Goal: Navigation & Orientation: Understand site structure

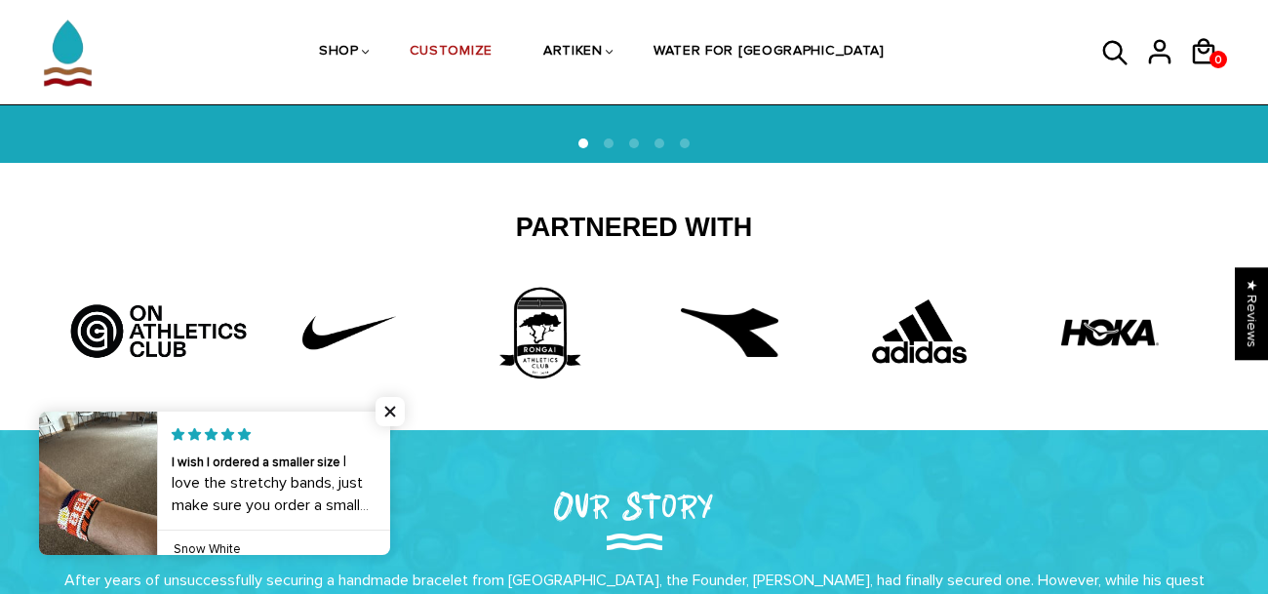
scroll to position [473, 0]
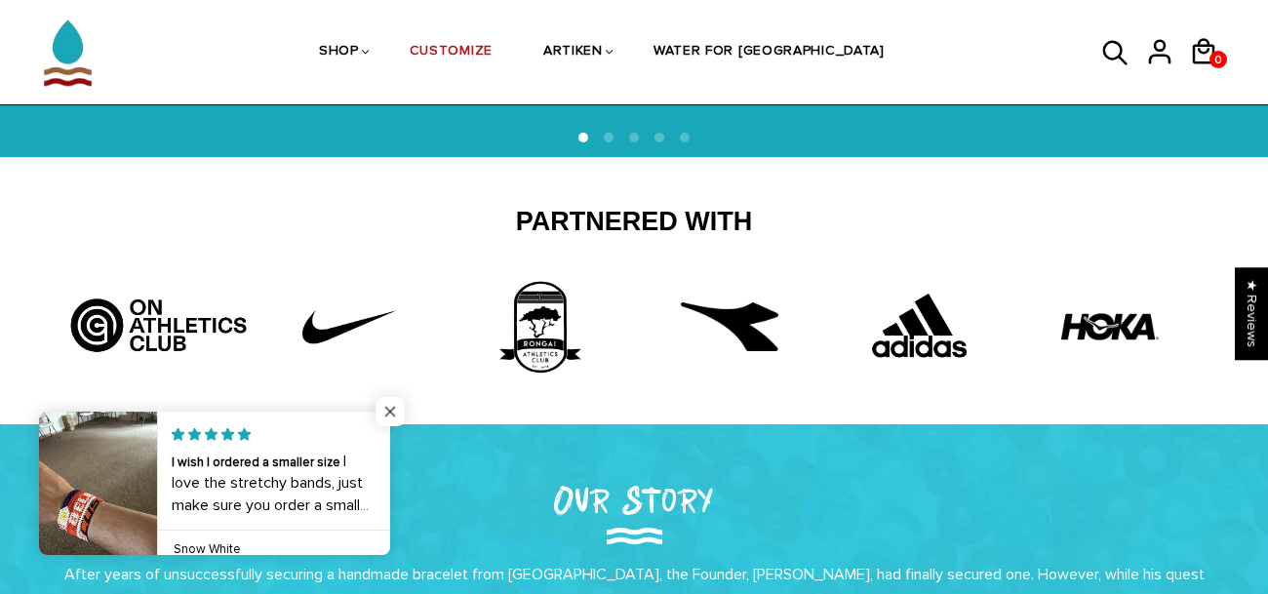
click at [388, 423] on span "Close popup widget" at bounding box center [390, 411] width 29 height 29
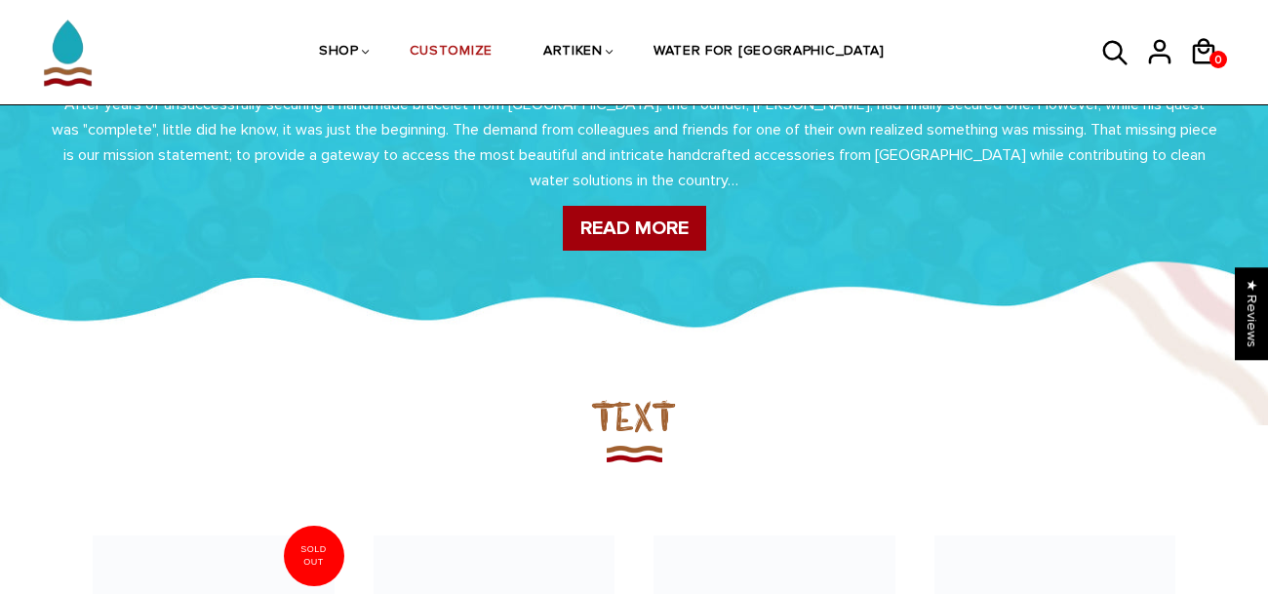
scroll to position [920, 0]
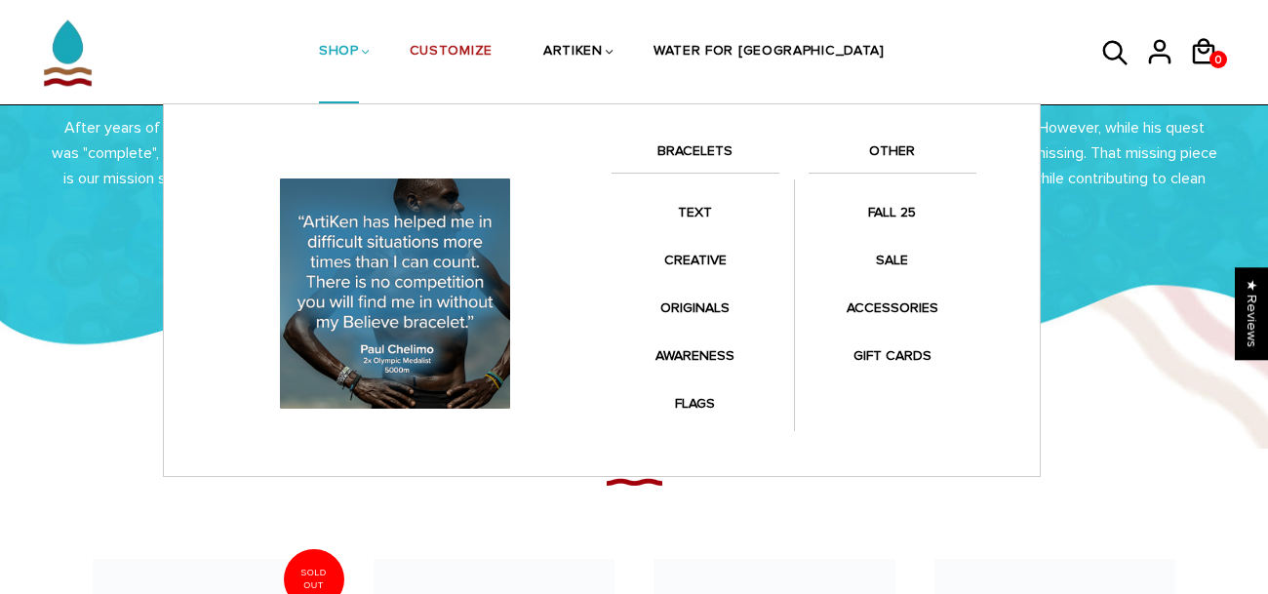
click at [384, 54] on li "SHOP BRACELETS TEXT Inspirational fuel for maximum growth." at bounding box center [339, 51] width 91 height 103
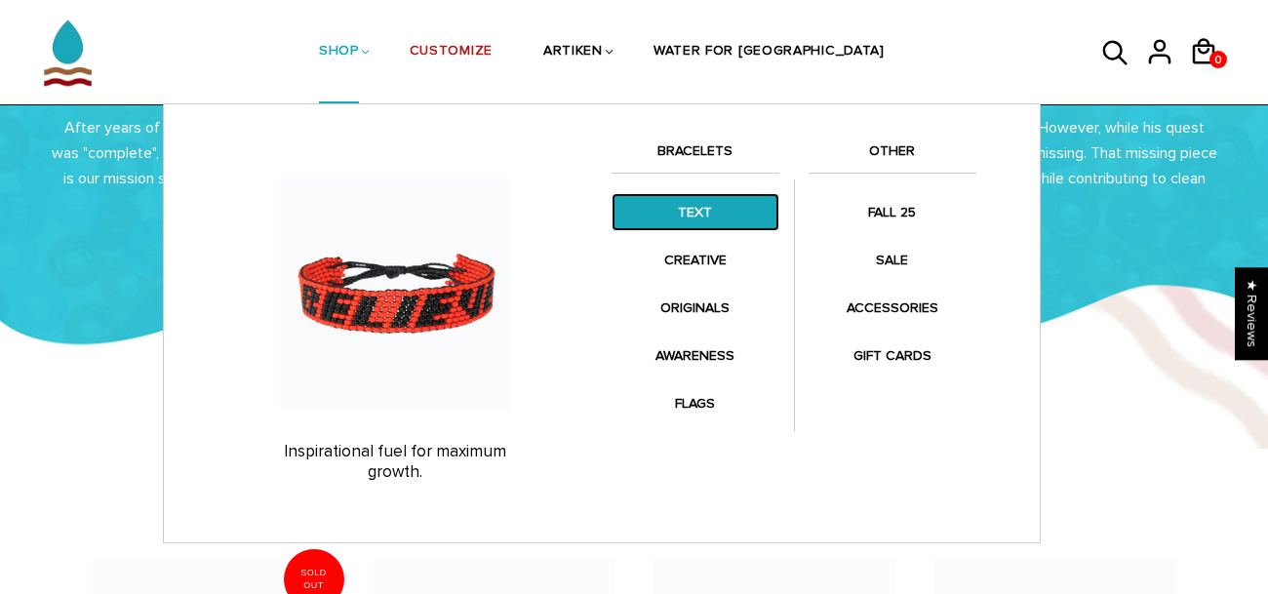
click at [715, 216] on link "TEXT" at bounding box center [696, 212] width 168 height 38
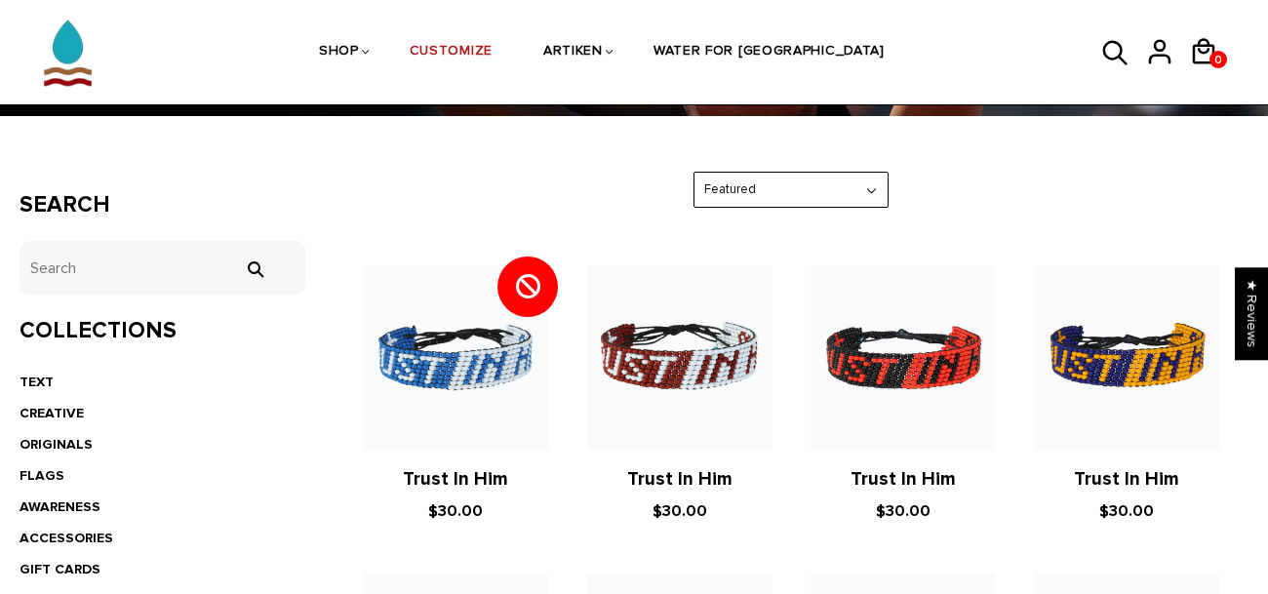
scroll to position [285, 0]
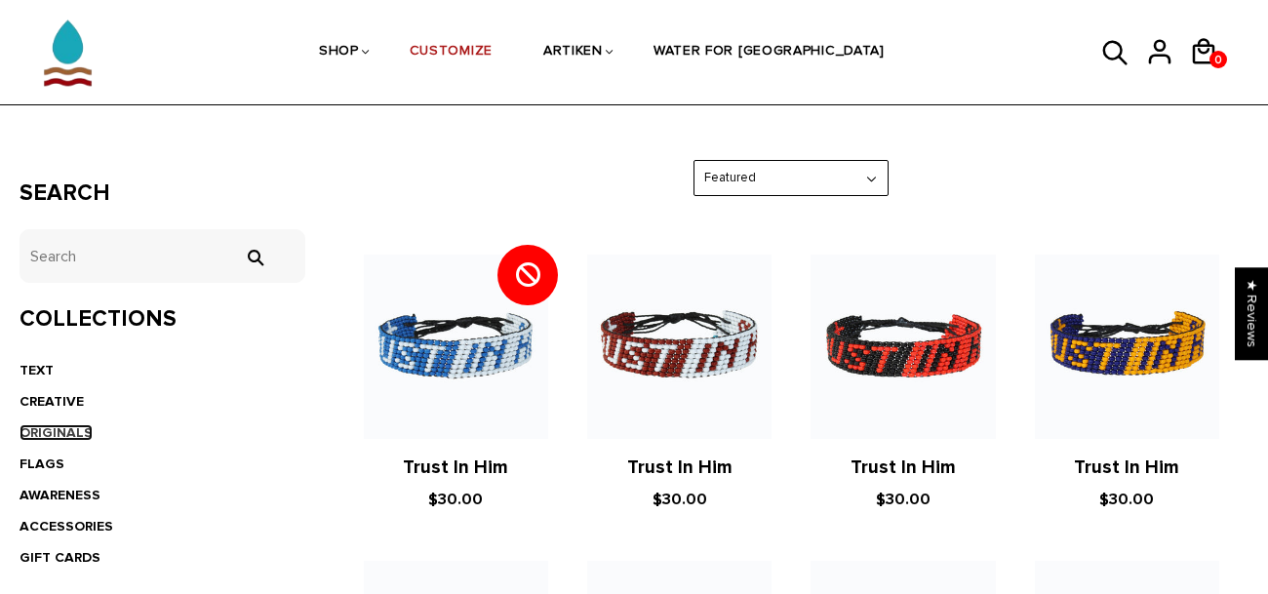
click at [64, 433] on link "ORIGINALS" at bounding box center [56, 432] width 73 height 17
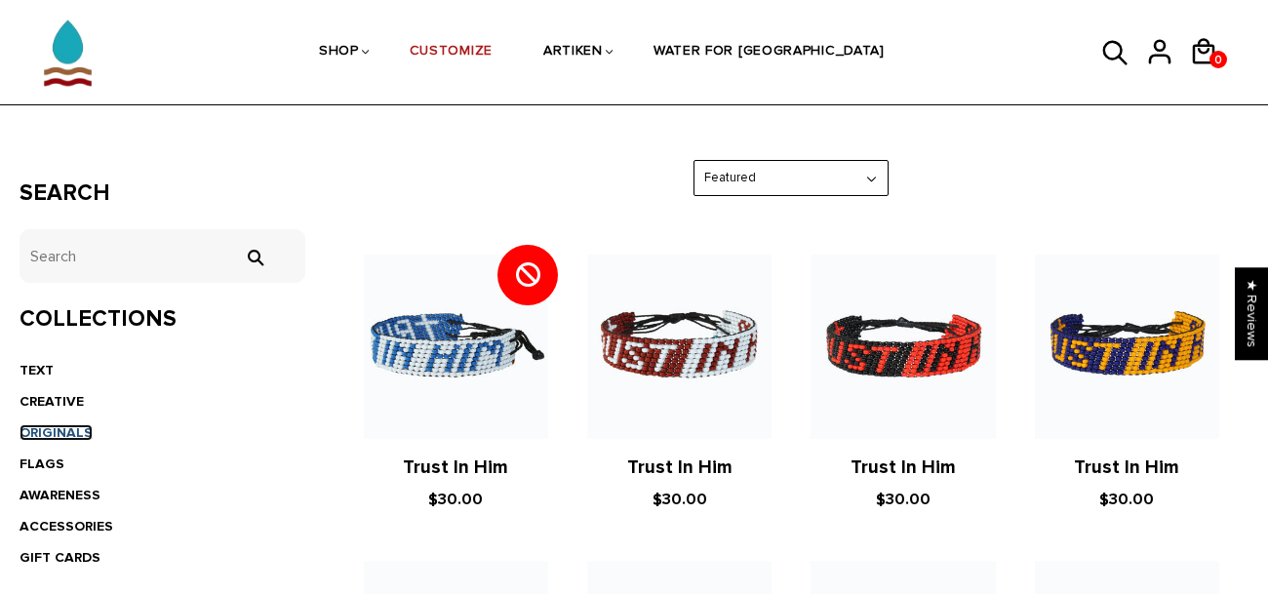
scroll to position [334, 0]
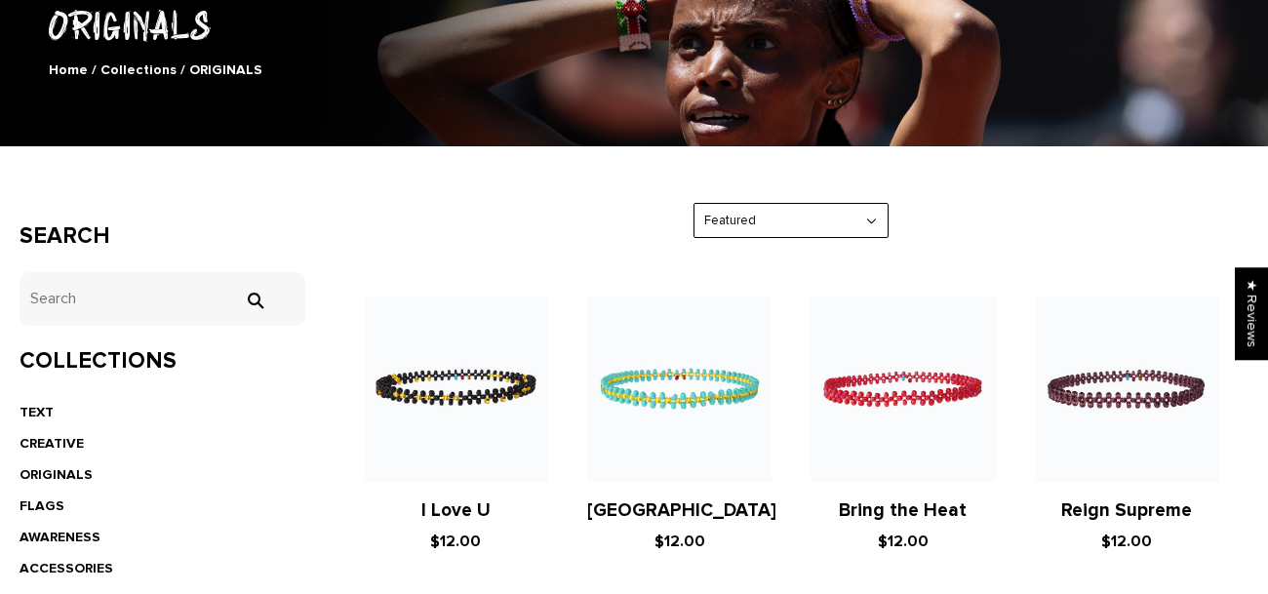
scroll to position [307, 0]
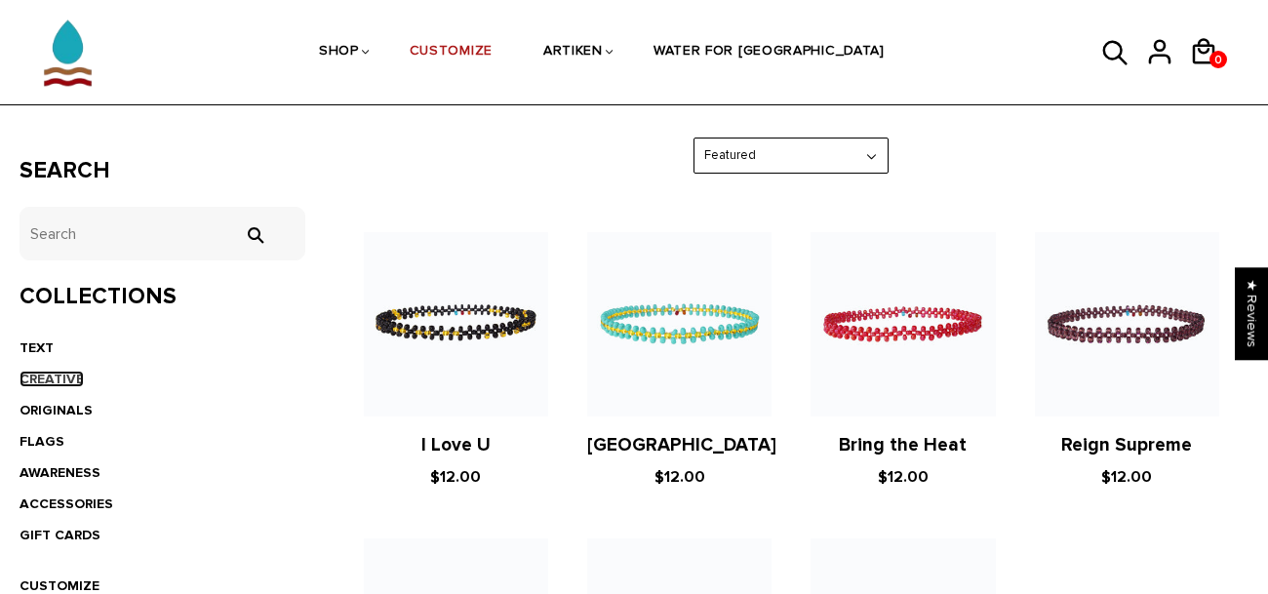
click at [46, 379] on link "CREATIVE" at bounding box center [52, 379] width 64 height 17
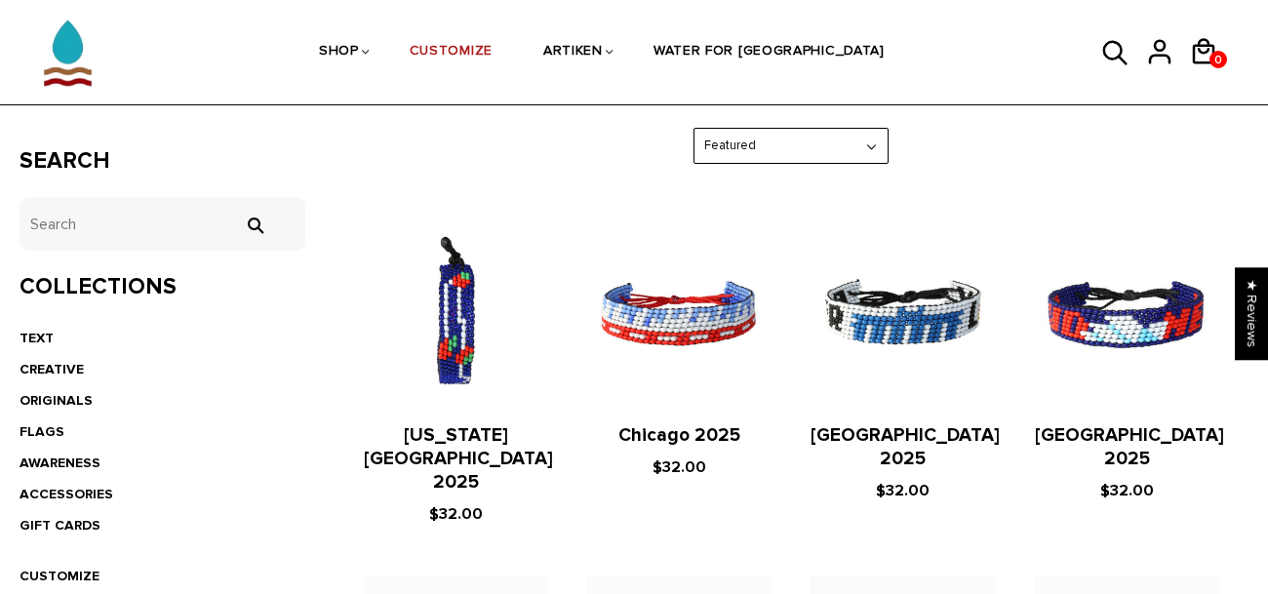
scroll to position [326, 0]
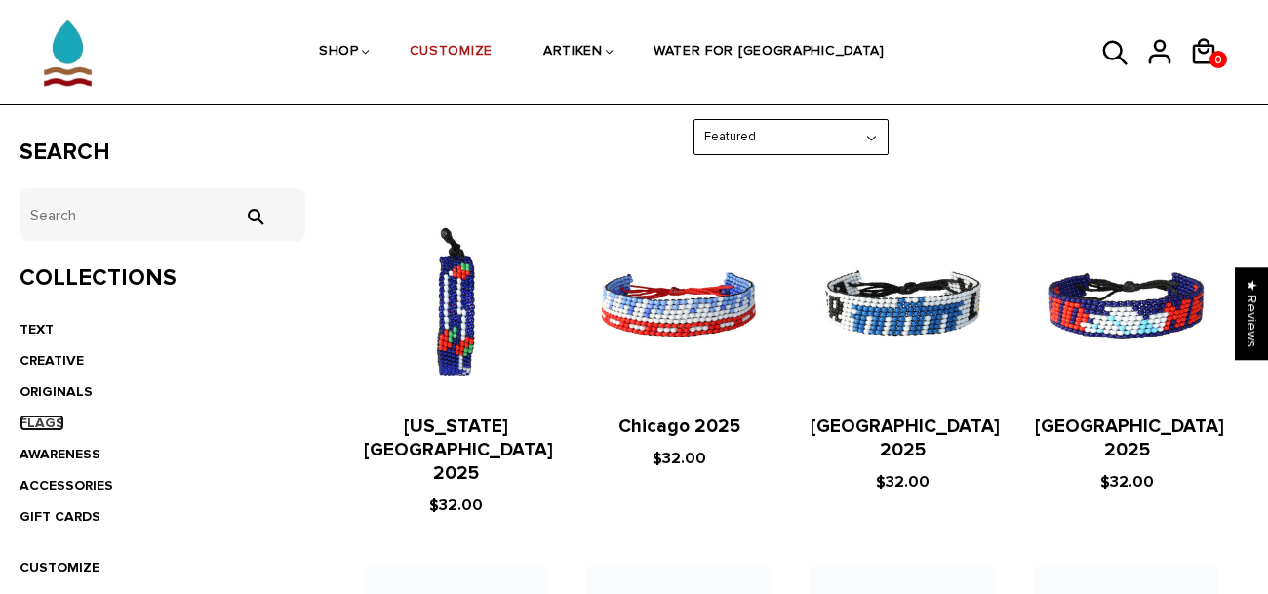
click at [47, 421] on link "FLAGS" at bounding box center [42, 423] width 45 height 17
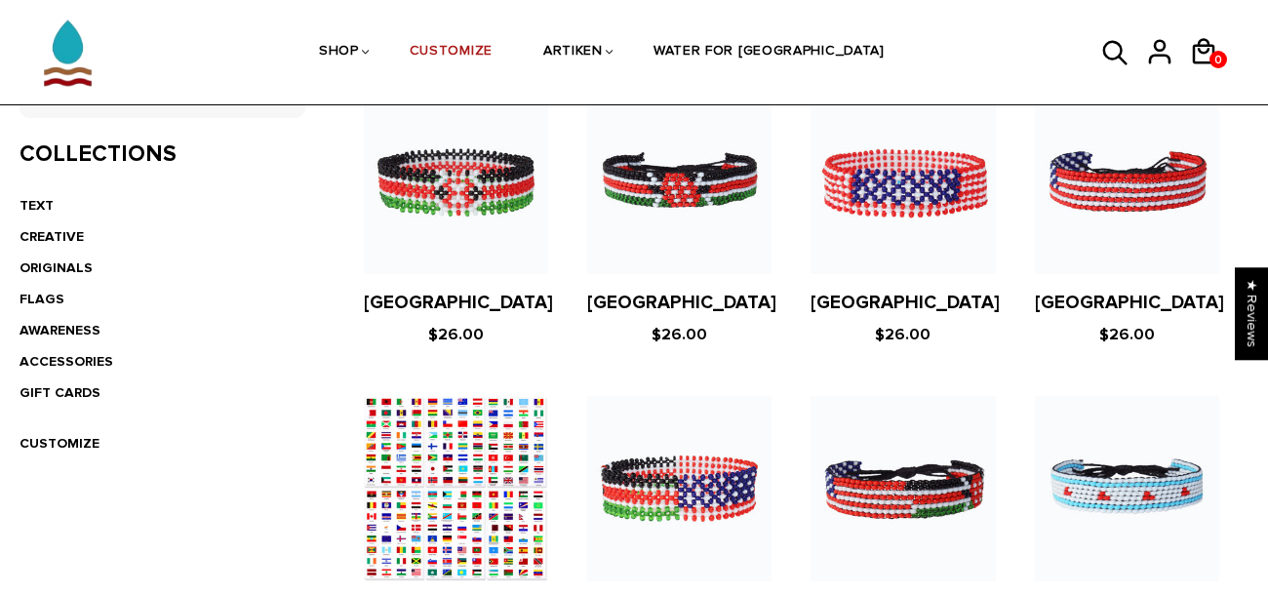
scroll to position [447, 0]
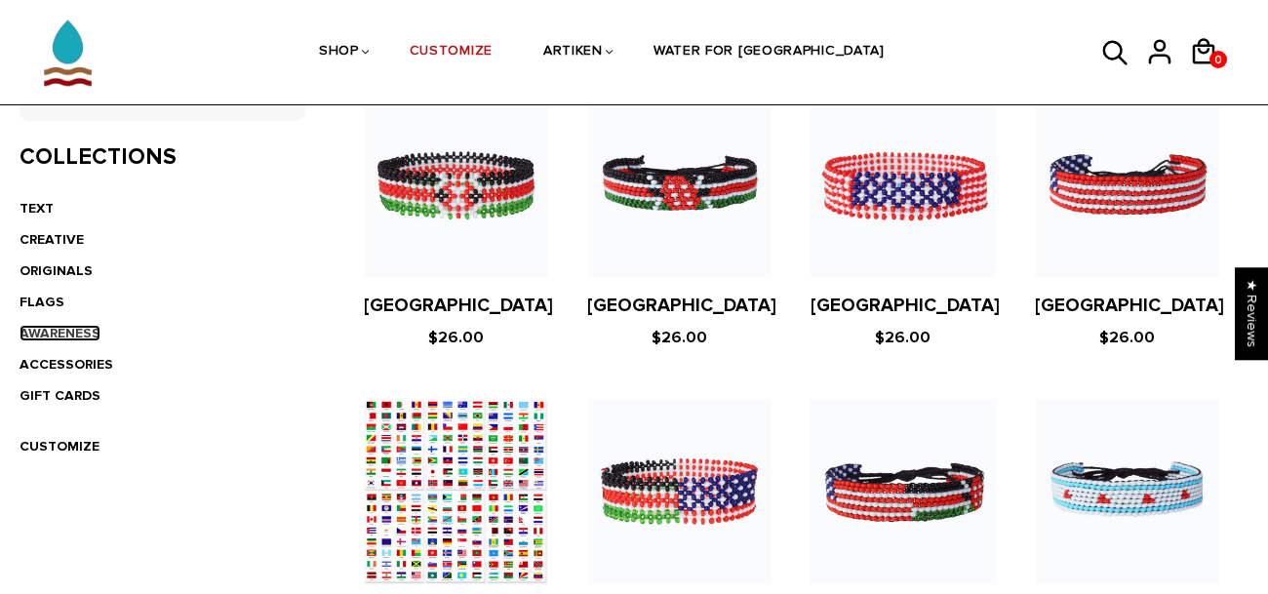
click at [60, 335] on link "AWARENESS" at bounding box center [60, 333] width 81 height 17
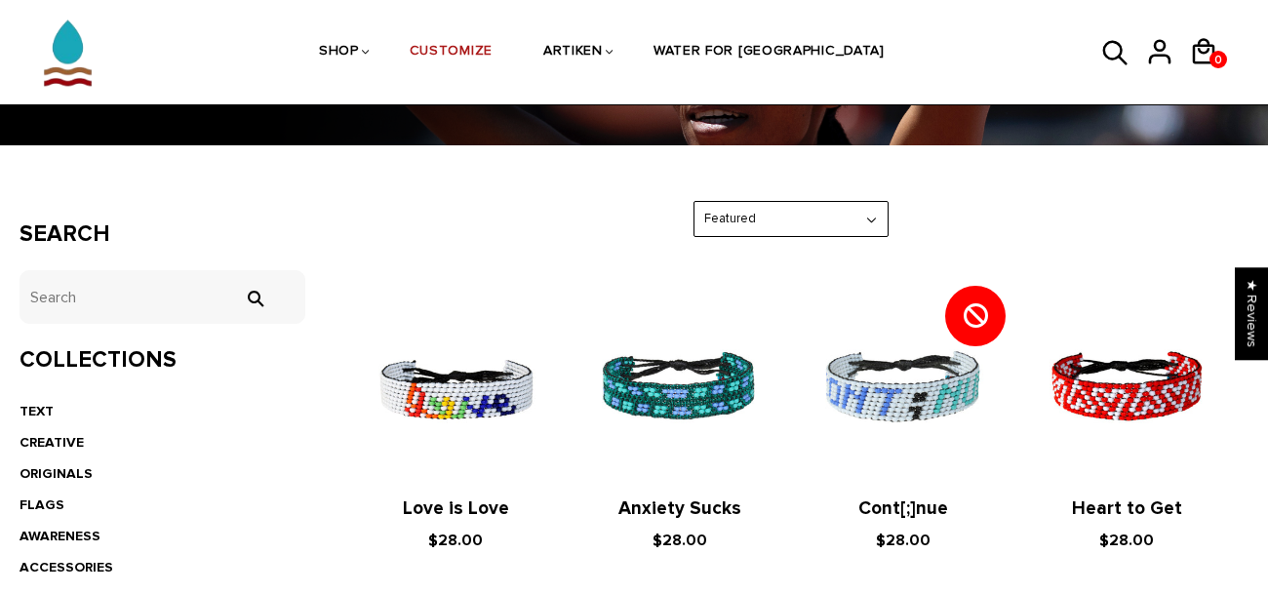
scroll to position [246, 0]
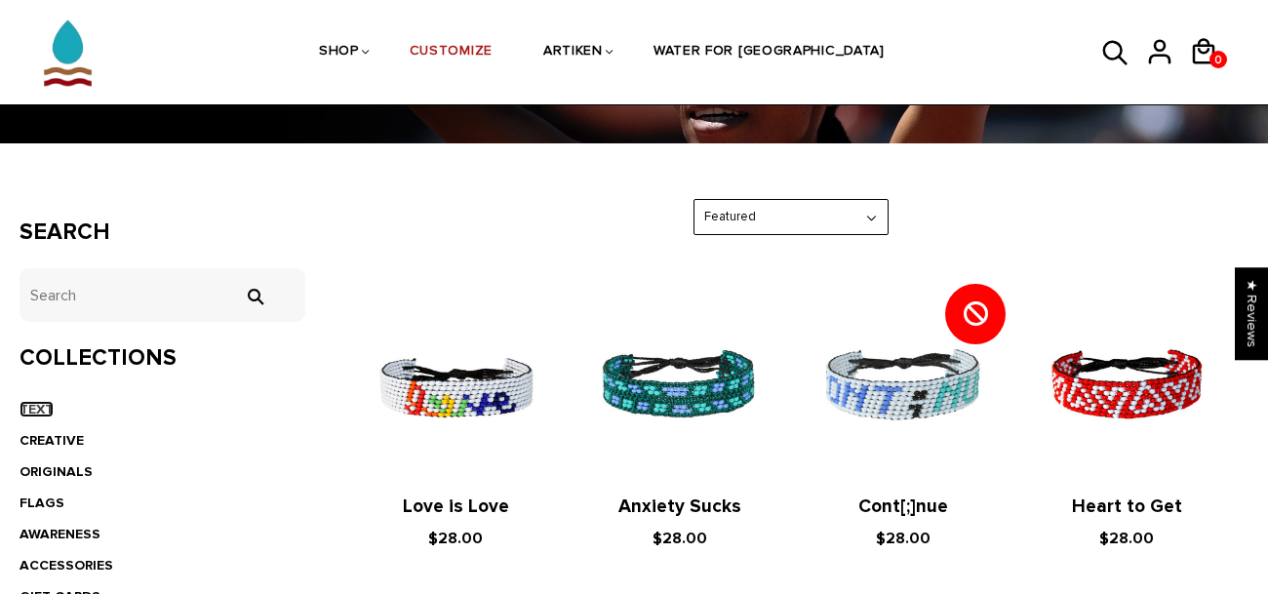
click at [48, 405] on link "TEXT" at bounding box center [37, 409] width 34 height 17
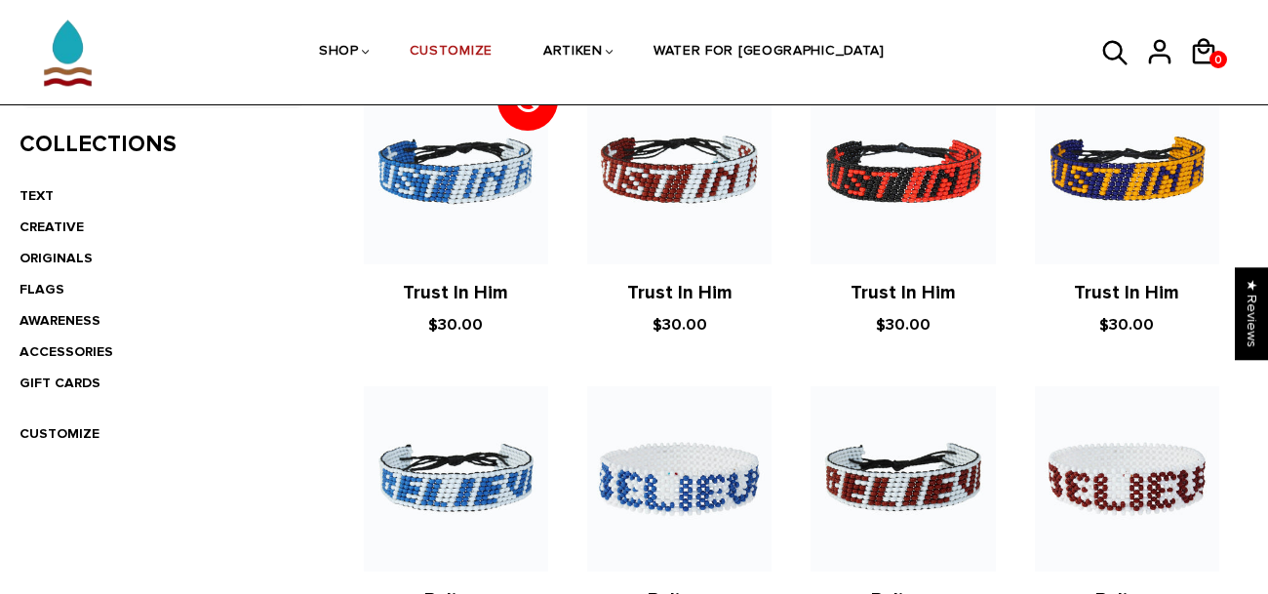
scroll to position [461, 0]
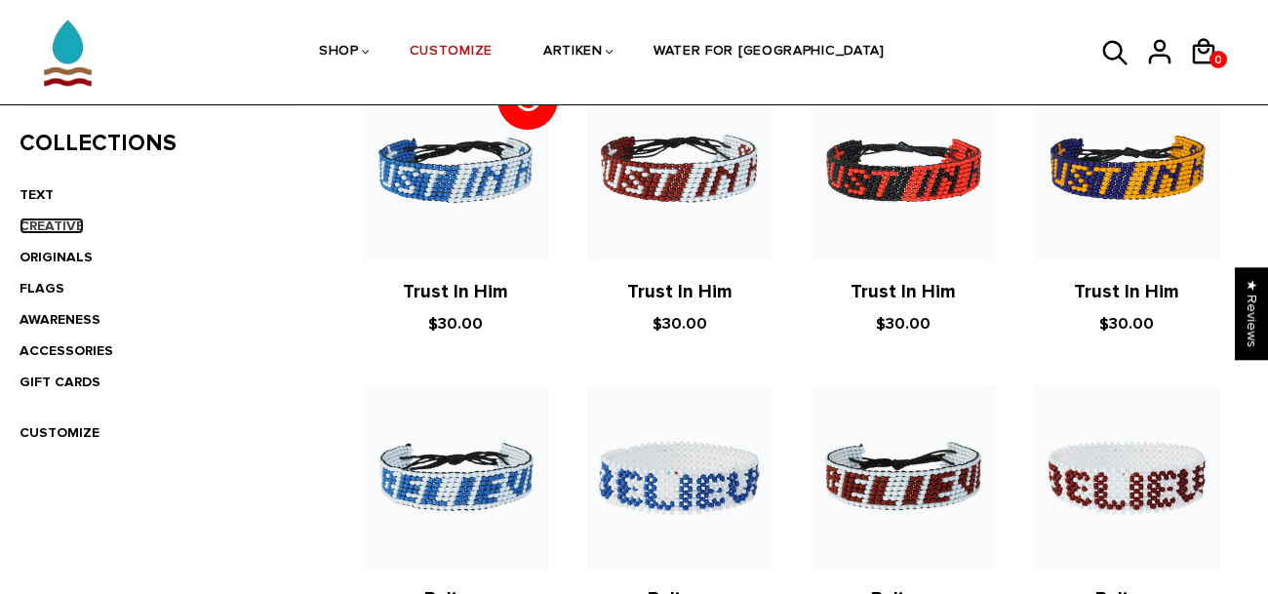
click at [59, 227] on link "CREATIVE" at bounding box center [52, 226] width 64 height 17
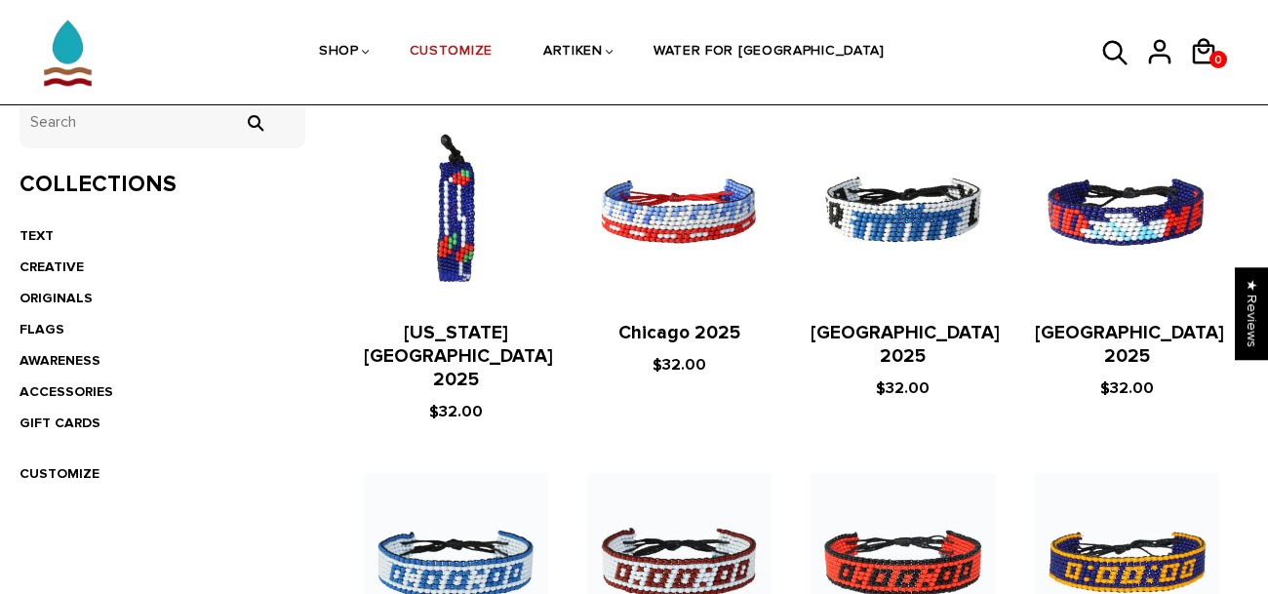
scroll to position [417, 0]
